Goal: Information Seeking & Learning: Learn about a topic

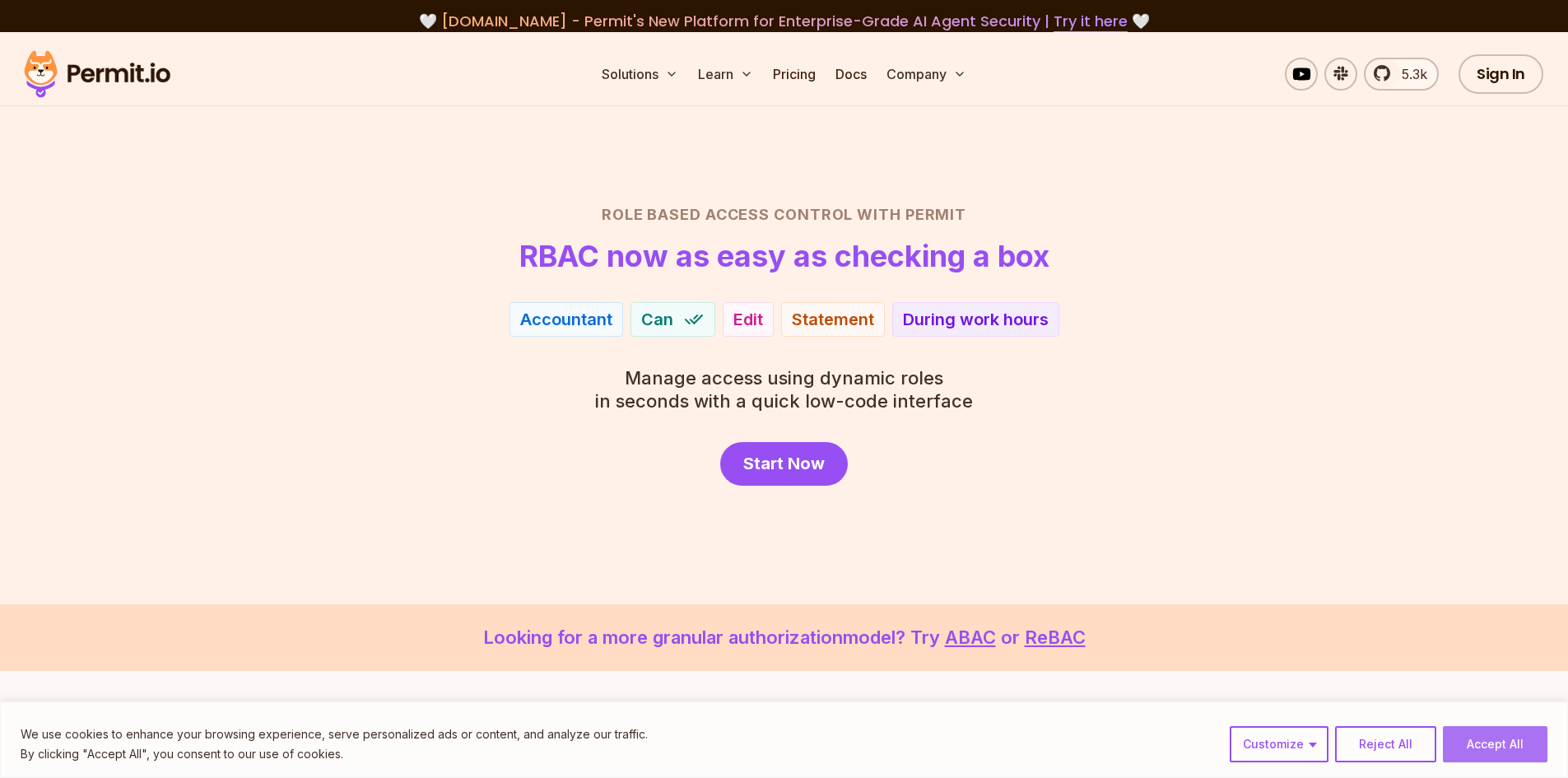
click at [1487, 747] on button "Accept All" at bounding box center [1495, 744] width 104 height 37
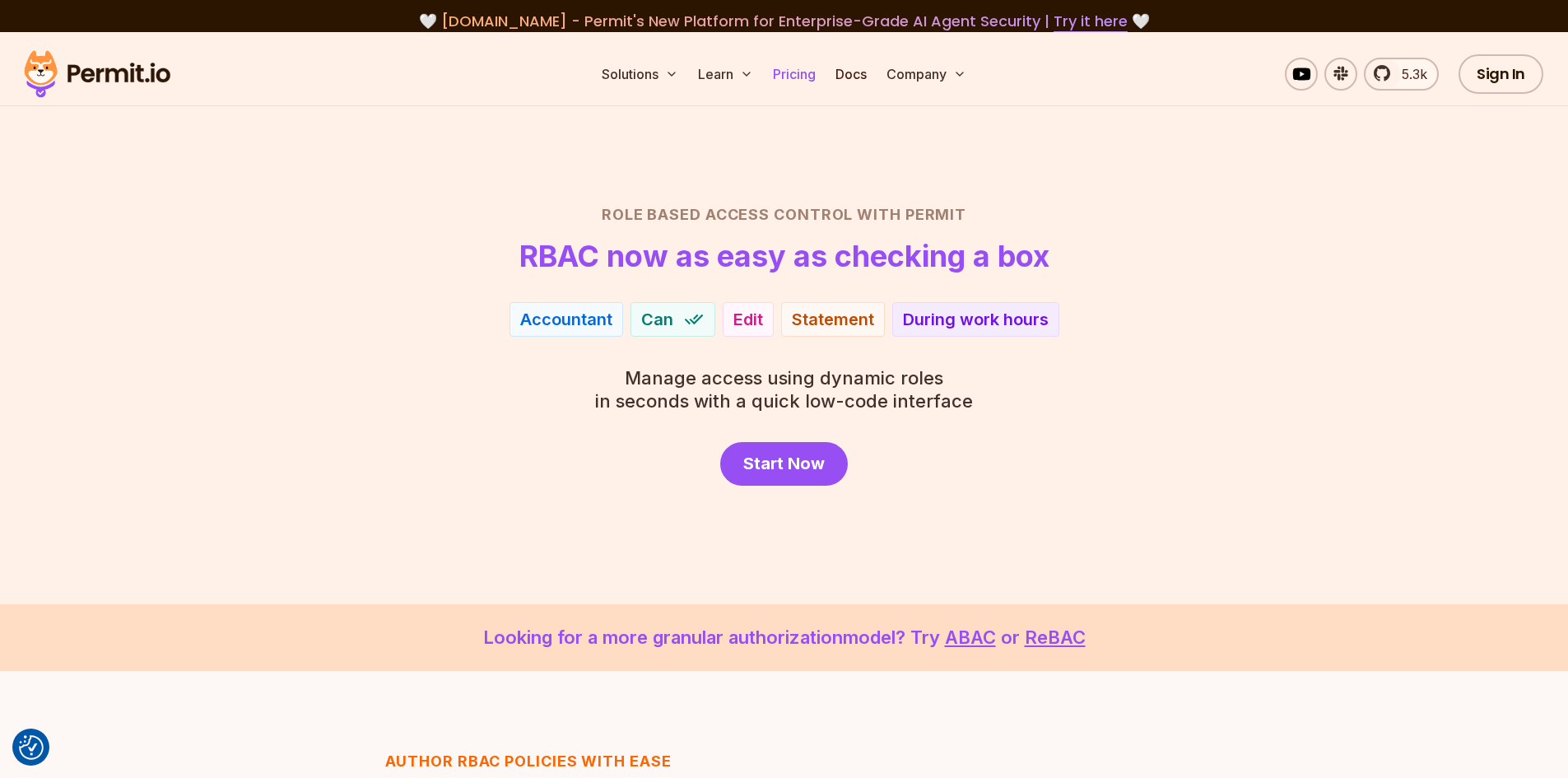
click at [808, 74] on link "Pricing" at bounding box center [794, 74] width 56 height 33
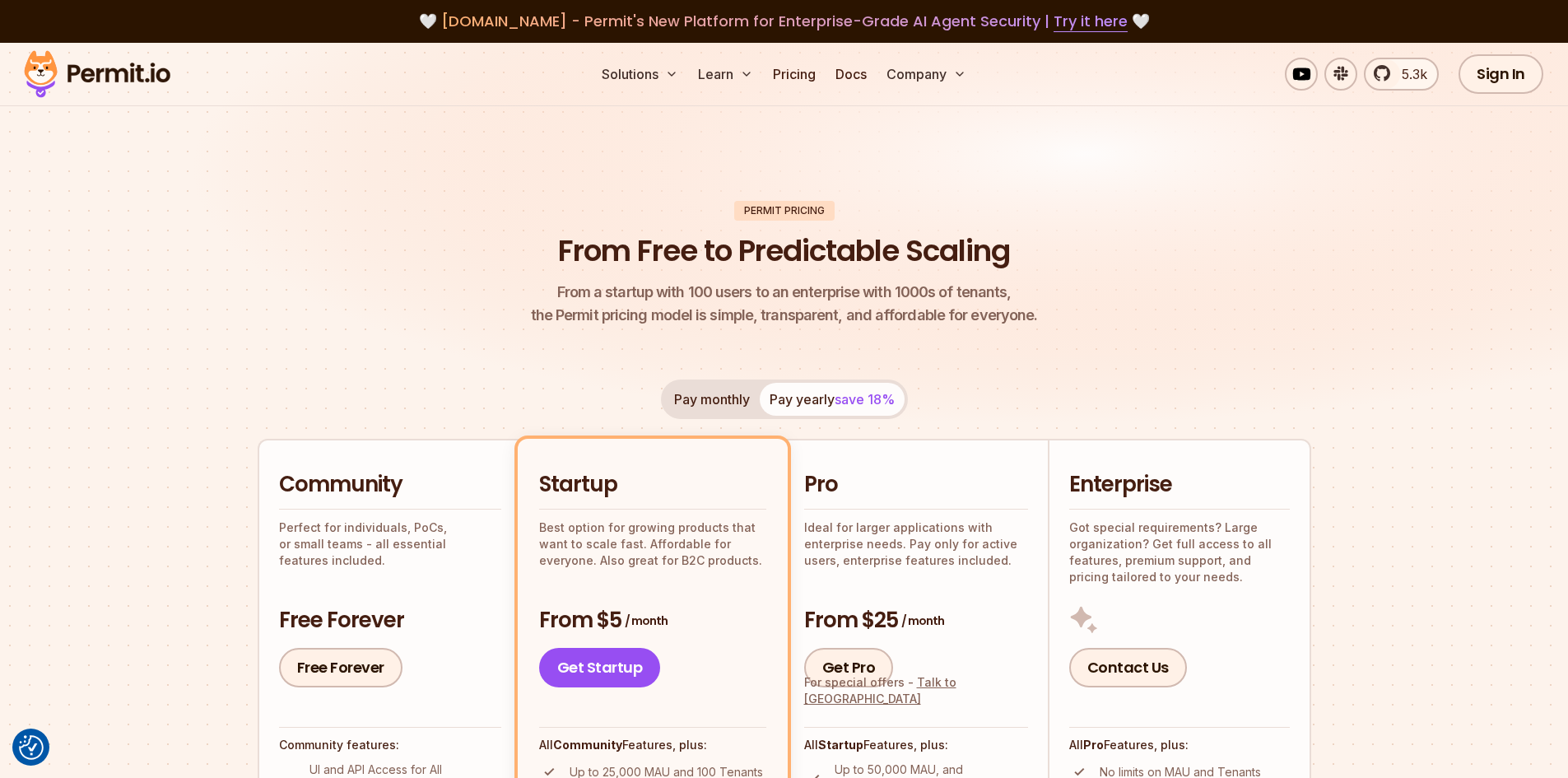
click at [75, 69] on img at bounding box center [96, 74] width 161 height 56
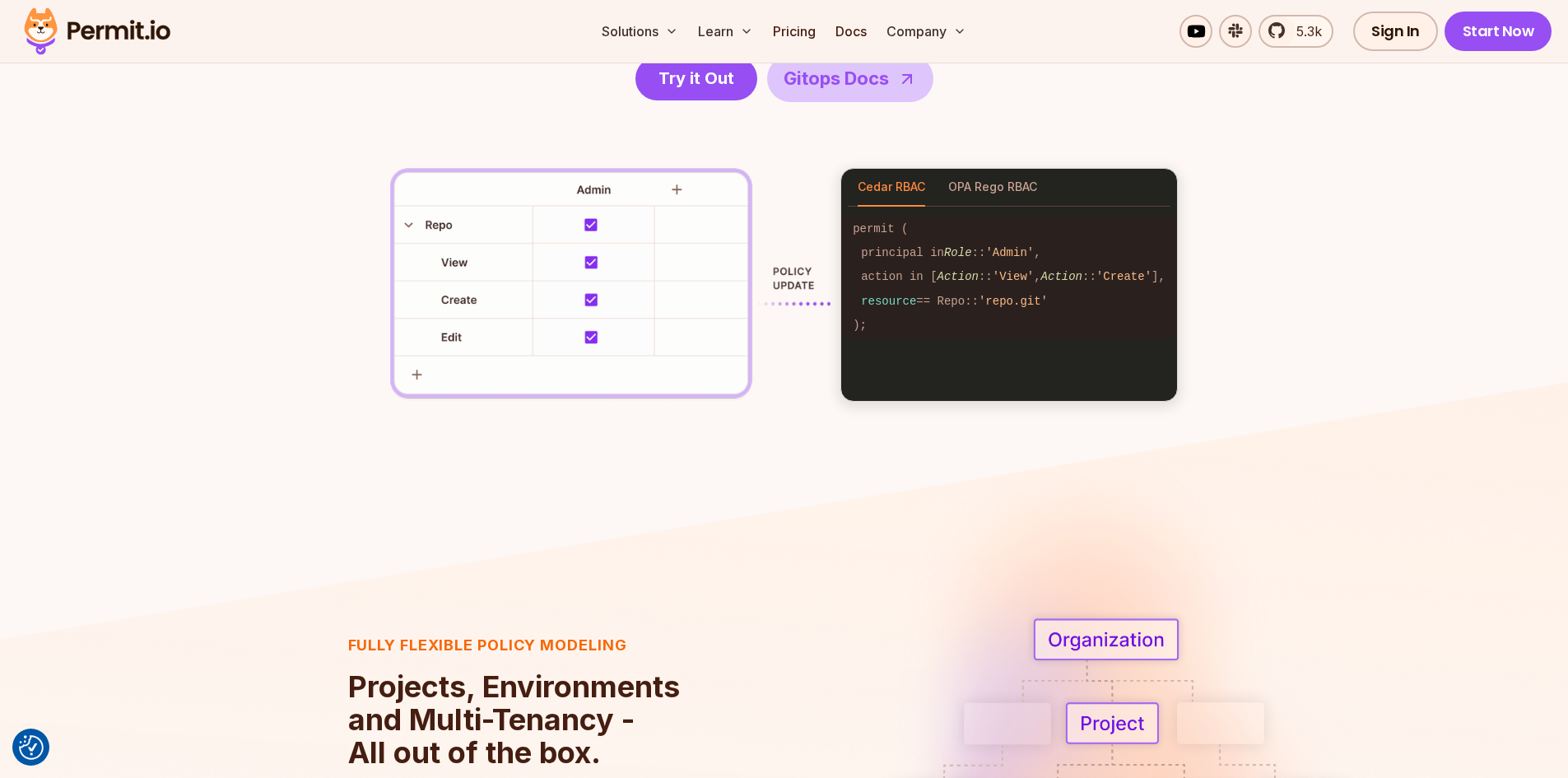
scroll to position [2881, 0]
